Goal: Transaction & Acquisition: Book appointment/travel/reservation

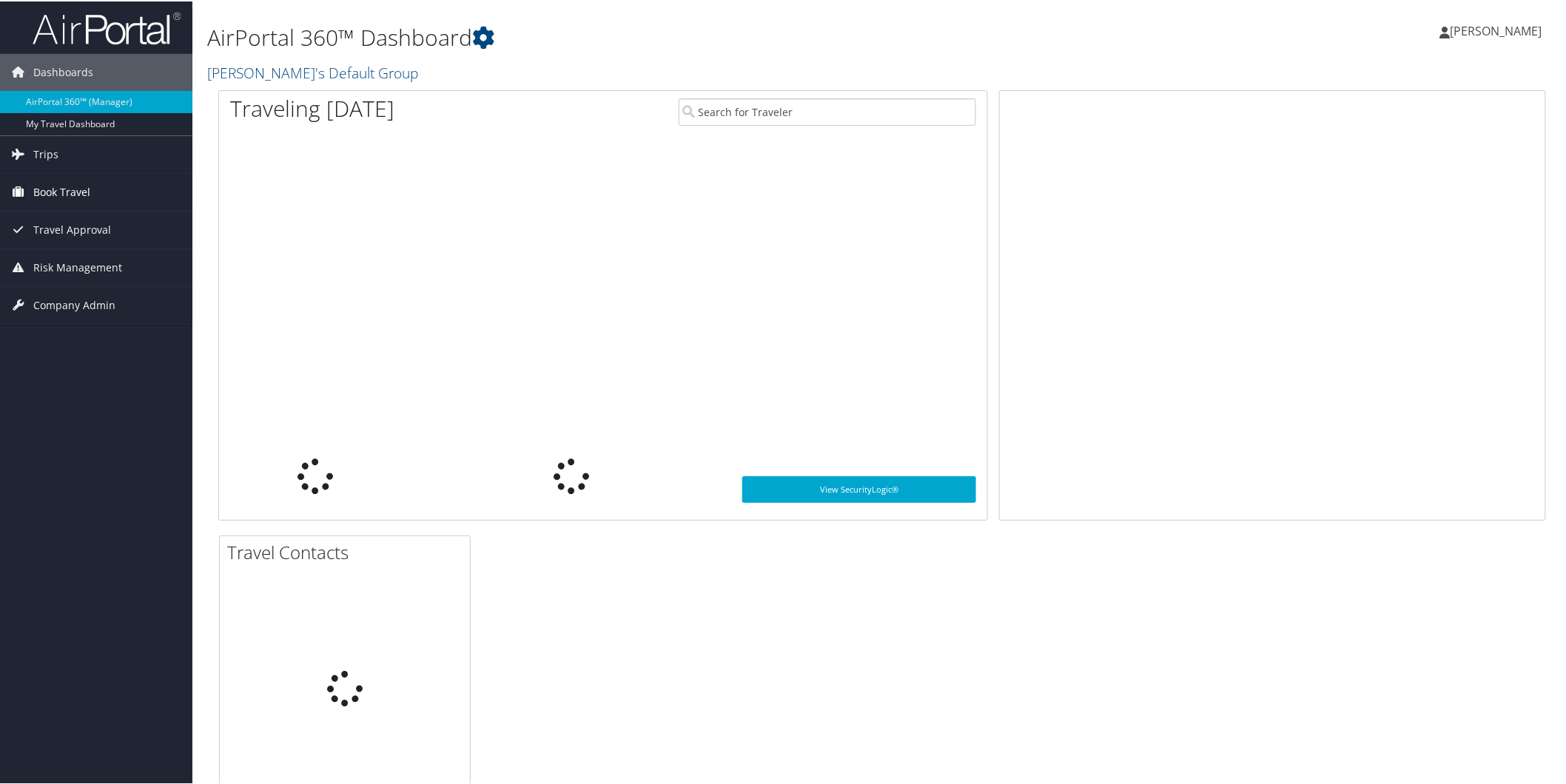
click at [35, 192] on span "Book Travel" at bounding box center [61, 190] width 57 height 37
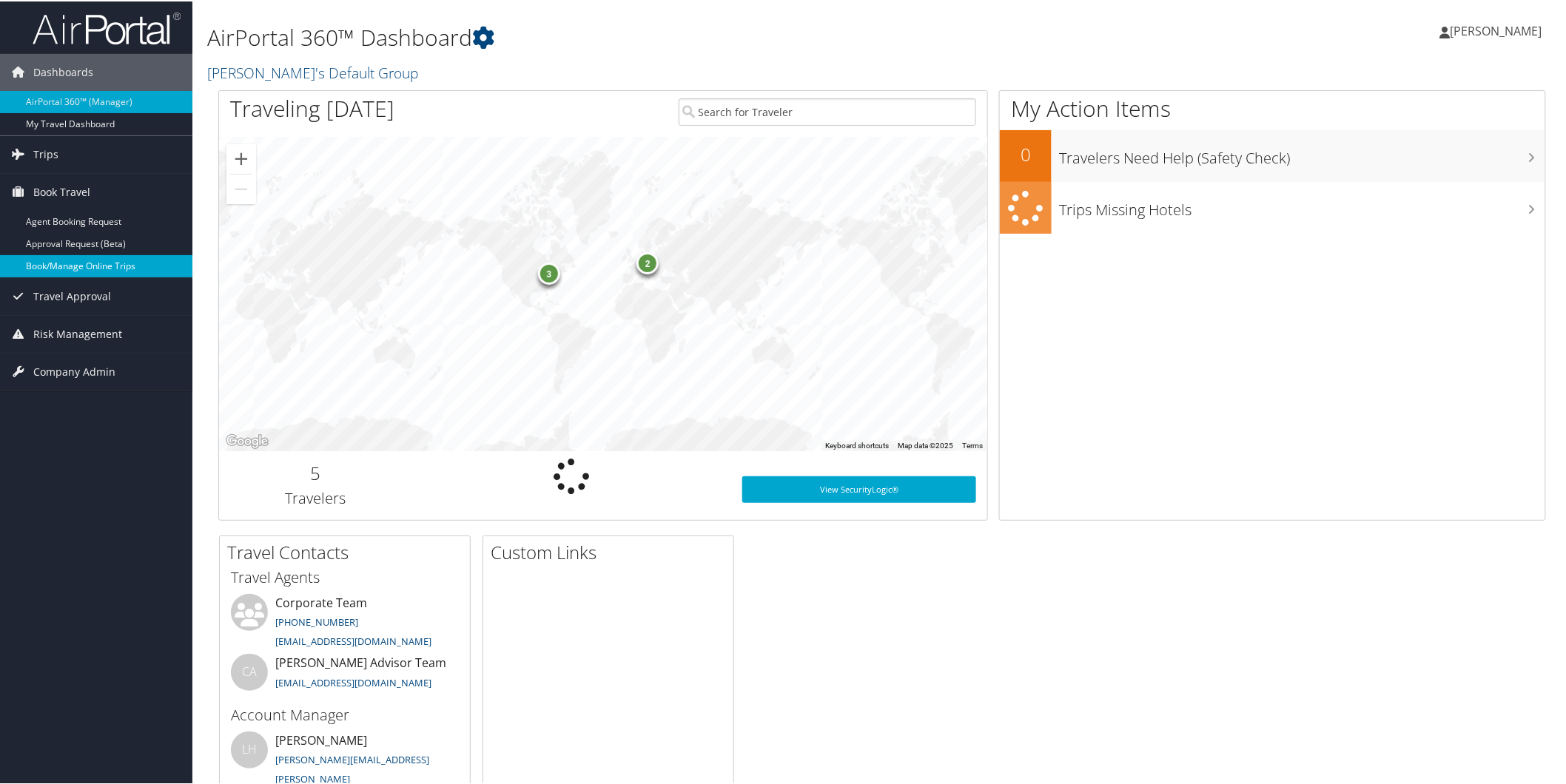
click at [87, 260] on link "Book/Manage Online Trips" at bounding box center [96, 264] width 192 height 22
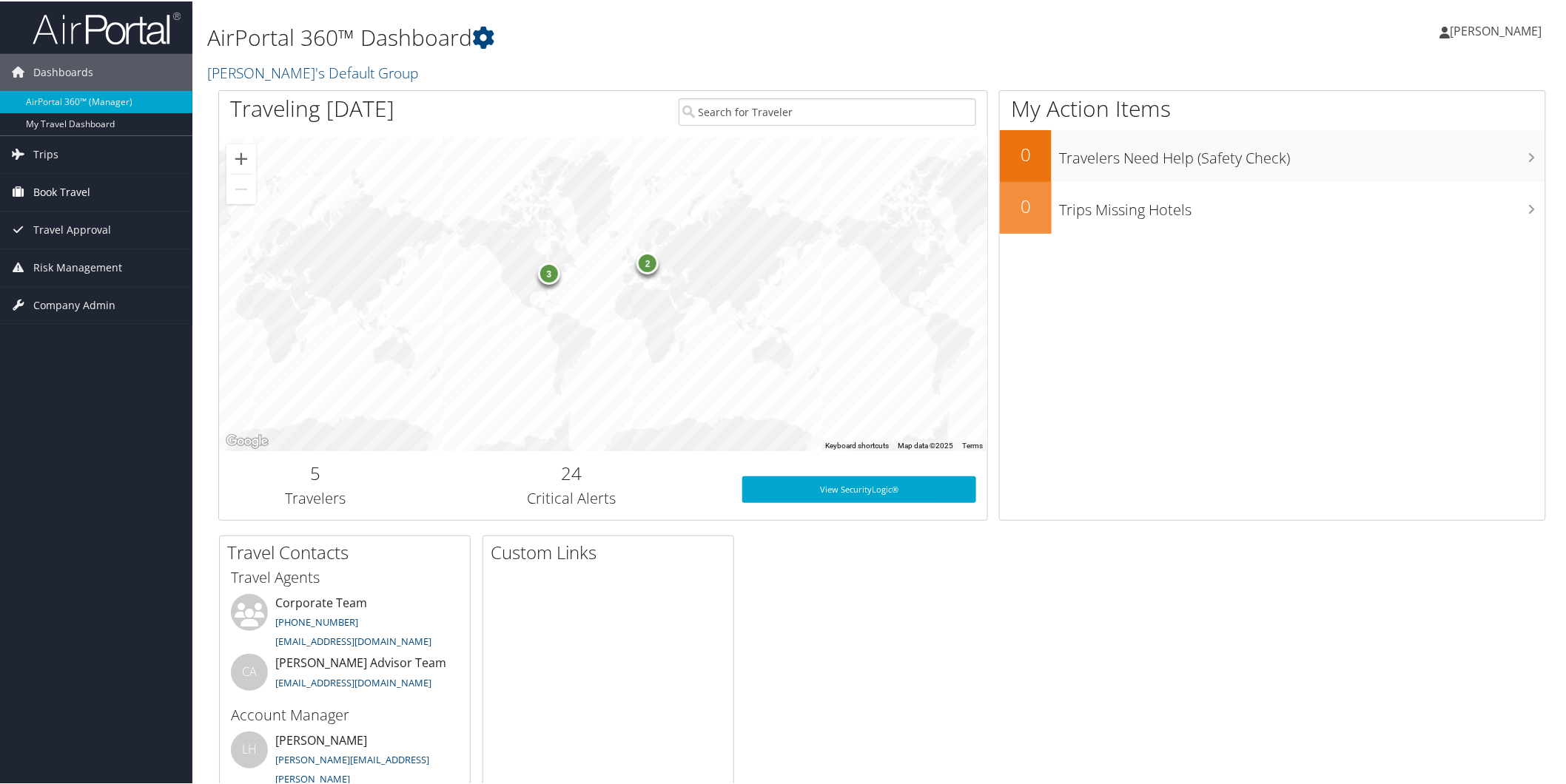
click at [75, 192] on span "Book Travel" at bounding box center [61, 190] width 57 height 37
click at [92, 263] on link "Book/Manage Online Trips" at bounding box center [96, 264] width 192 height 22
